Goal: Information Seeking & Learning: Learn about a topic

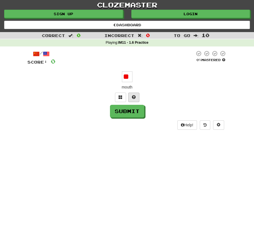
type input "*"
click at [136, 117] on div "/ Score: 0 0 % Mastered * mouth Submit Help!" at bounding box center [126, 89] width 199 height 79
click at [137, 113] on button "Submit" at bounding box center [127, 111] width 34 height 13
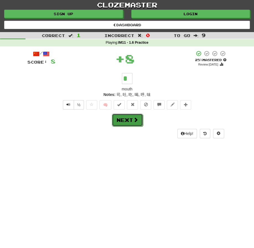
click at [136, 114] on button "Next" at bounding box center [127, 120] width 31 height 13
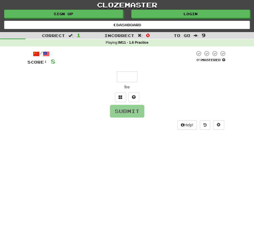
click at [133, 76] on input "text" at bounding box center [127, 76] width 20 height 11
click at [134, 111] on button "Submit" at bounding box center [127, 111] width 34 height 13
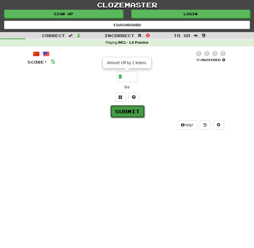
click at [133, 112] on button "Submit" at bounding box center [127, 111] width 34 height 13
type input "***"
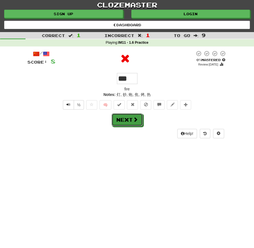
click at [128, 119] on button "Next" at bounding box center [126, 119] width 31 height 13
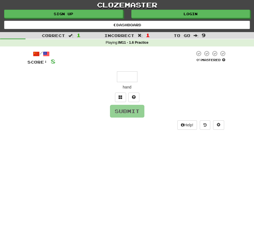
click at [126, 76] on input "text" at bounding box center [127, 76] width 20 height 11
click at [134, 113] on button "Submit" at bounding box center [127, 111] width 34 height 13
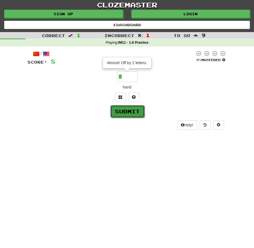
click at [134, 113] on button "Submit" at bounding box center [127, 111] width 34 height 13
type input "***"
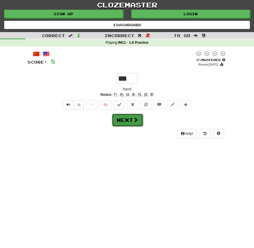
click at [137, 120] on span at bounding box center [135, 119] width 5 height 5
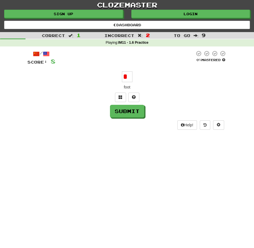
type input "*"
click at [132, 98] on span at bounding box center [134, 97] width 4 height 4
type input "*"
click at [125, 98] on span at bounding box center [127, 97] width 4 height 4
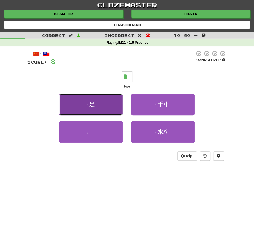
click at [115, 108] on button "1 . 足" at bounding box center [91, 105] width 64 height 22
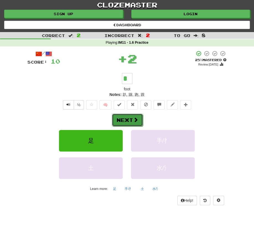
click at [133, 124] on button "Next" at bounding box center [127, 120] width 31 height 13
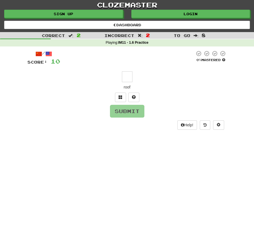
click at [128, 77] on input "text" at bounding box center [127, 76] width 11 height 11
type input "*"
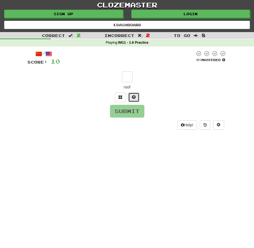
click at [134, 97] on span at bounding box center [134, 97] width 4 height 4
type input "*"
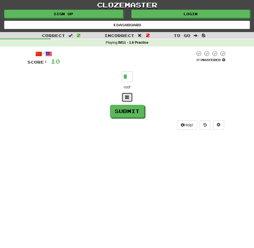
click at [126, 98] on span at bounding box center [127, 97] width 4 height 4
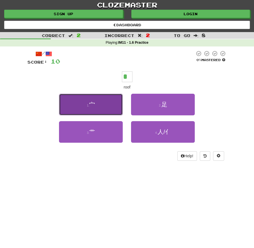
click at [106, 107] on button "1 . 宀" at bounding box center [91, 105] width 64 height 22
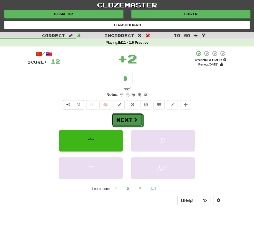
click at [133, 121] on span at bounding box center [135, 119] width 5 height 5
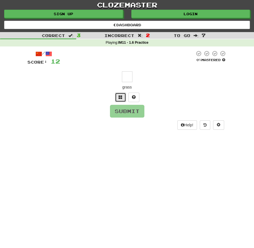
click at [122, 99] on button at bounding box center [120, 97] width 11 height 9
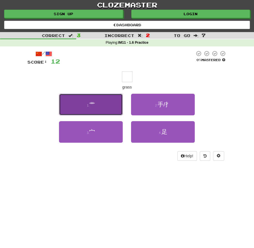
click at [118, 104] on button "1 . 艹" at bounding box center [91, 105] width 64 height 22
type input "*"
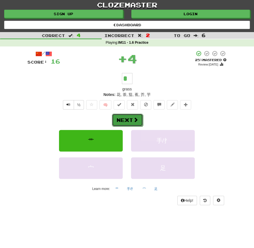
click at [126, 118] on button "Next" at bounding box center [127, 120] width 31 height 13
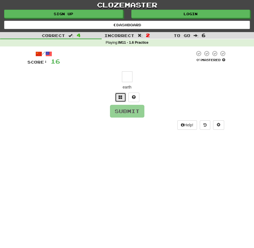
click at [121, 98] on span at bounding box center [120, 97] width 4 height 4
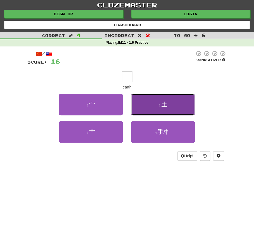
click at [172, 108] on button "2 . 土" at bounding box center [163, 105] width 64 height 22
type input "*"
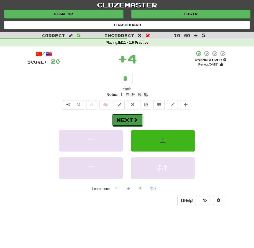
click at [138, 118] on button "Next" at bounding box center [127, 120] width 31 height 13
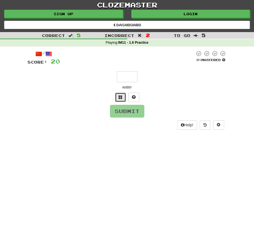
click at [120, 100] on button at bounding box center [120, 97] width 11 height 9
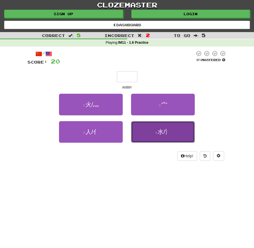
click at [170, 136] on button "4 . 水/氵" at bounding box center [163, 132] width 64 height 22
type input "***"
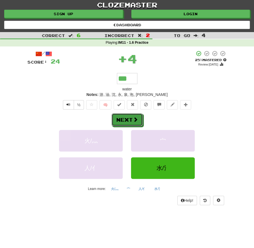
click at [133, 118] on span at bounding box center [135, 119] width 5 height 5
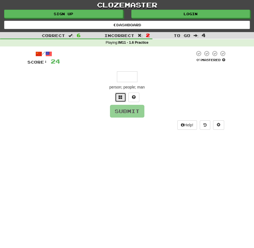
click at [123, 100] on button at bounding box center [120, 97] width 11 height 9
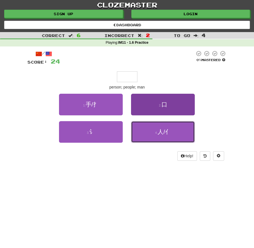
click at [169, 131] on span "人/亻" at bounding box center [163, 132] width 13 height 6
type input "***"
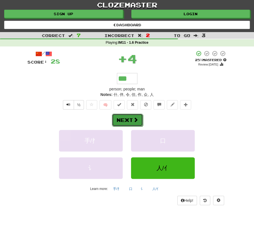
click at [136, 119] on span at bounding box center [135, 119] width 5 height 5
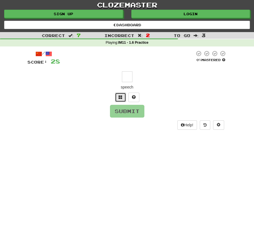
click at [123, 97] on button at bounding box center [120, 97] width 11 height 9
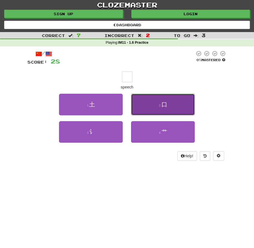
click at [170, 108] on button "2 . 口" at bounding box center [163, 105] width 64 height 22
type input "*"
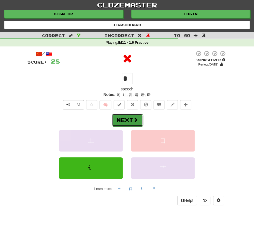
click at [129, 121] on button "Next" at bounding box center [127, 120] width 31 height 13
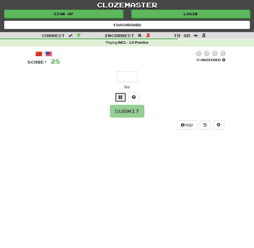
click at [118, 100] on button at bounding box center [120, 97] width 11 height 9
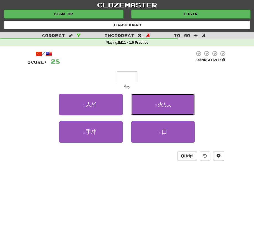
click at [165, 111] on button "2 . 火/灬" at bounding box center [163, 105] width 64 height 22
type input "***"
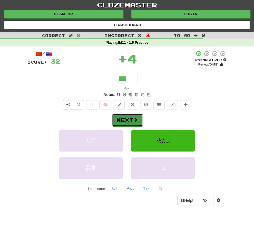
click at [133, 115] on button "Next" at bounding box center [127, 120] width 31 height 13
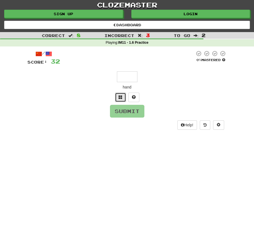
click at [121, 100] on button at bounding box center [120, 97] width 11 height 9
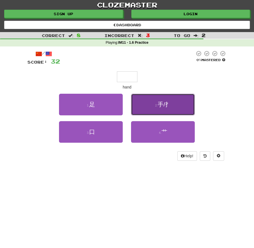
click at [153, 107] on button "2 . 手/扌" at bounding box center [163, 105] width 64 height 22
type input "***"
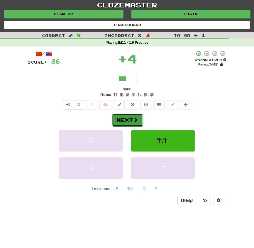
click at [134, 123] on button "Next" at bounding box center [127, 120] width 31 height 13
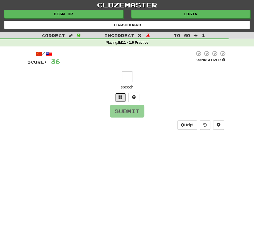
click at [121, 100] on button at bounding box center [120, 97] width 11 height 9
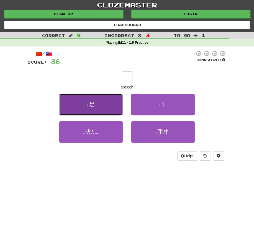
click at [98, 105] on button "1 . 足" at bounding box center [91, 105] width 64 height 22
type input "*"
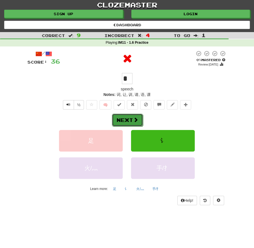
click at [131, 117] on button "Next" at bounding box center [127, 120] width 31 height 13
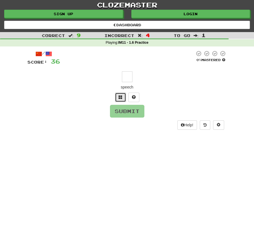
click at [120, 93] on button at bounding box center [120, 97] width 11 height 9
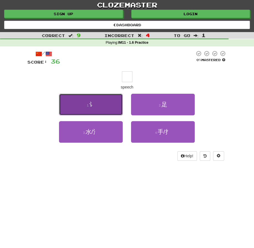
click at [117, 108] on button "1 . 讠" at bounding box center [91, 105] width 64 height 22
type input "*"
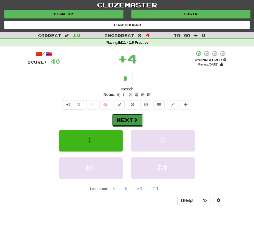
click at [130, 115] on button "Next" at bounding box center [127, 120] width 31 height 13
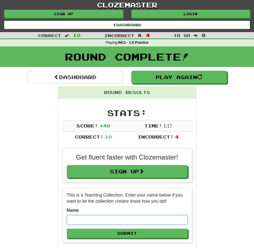
click at [110, 223] on input "text" at bounding box center [127, 219] width 121 height 9
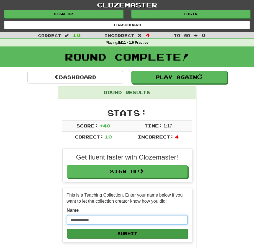
type input "**********"
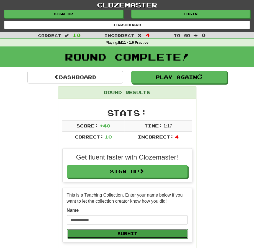
click at [131, 230] on button "Submit" at bounding box center [127, 233] width 121 height 9
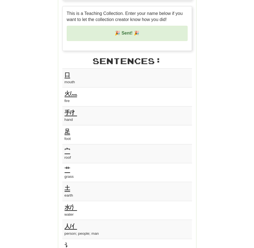
scroll to position [83, 0]
